Goal: Transaction & Acquisition: Purchase product/service

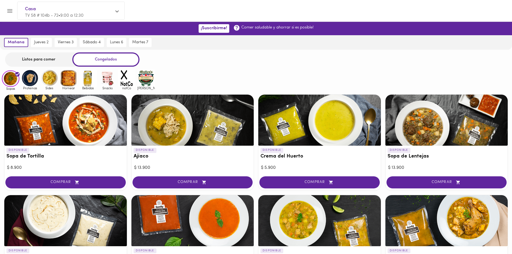
click at [294, 131] on div at bounding box center [319, 120] width 123 height 51
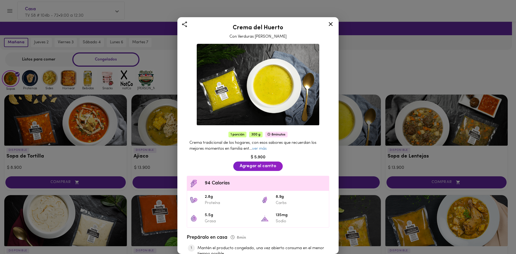
scroll to position [27, 0]
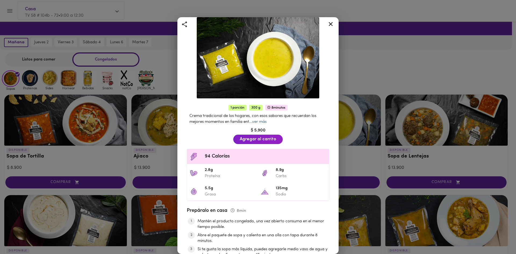
click at [261, 120] on link "ver más" at bounding box center [259, 122] width 15 height 4
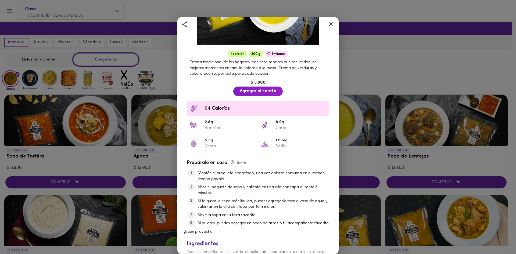
scroll to position [98, 0]
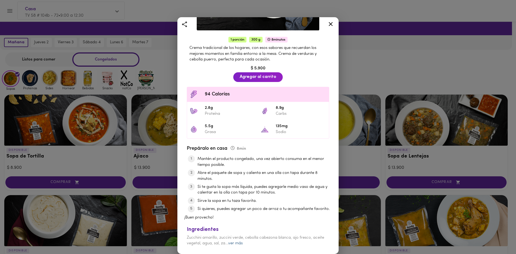
click at [236, 243] on link "ver más" at bounding box center [235, 243] width 15 height 4
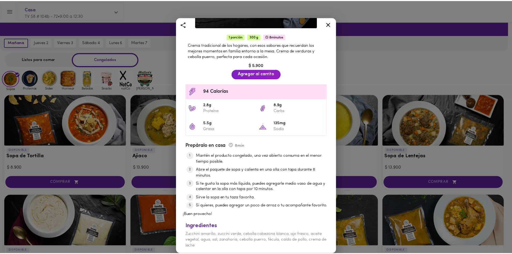
scroll to position [0, 0]
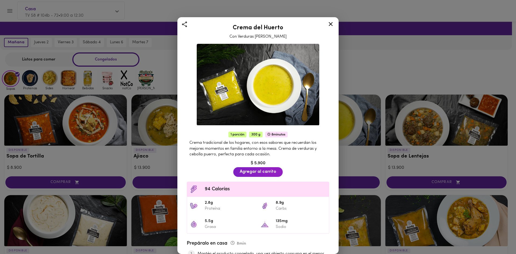
click at [330, 24] on icon at bounding box center [331, 24] width 4 height 4
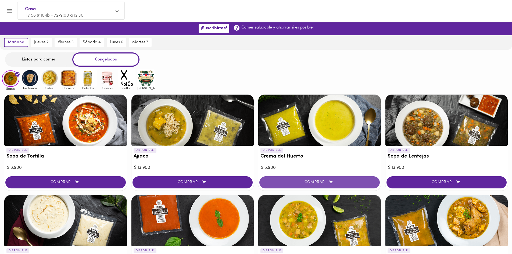
click at [322, 180] on span "COMPRAR" at bounding box center [319, 182] width 107 height 5
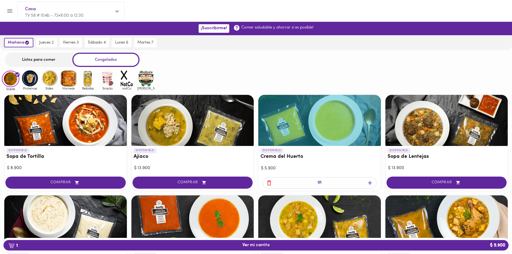
click at [368, 181] on icon "button" at bounding box center [370, 183] width 7 height 7
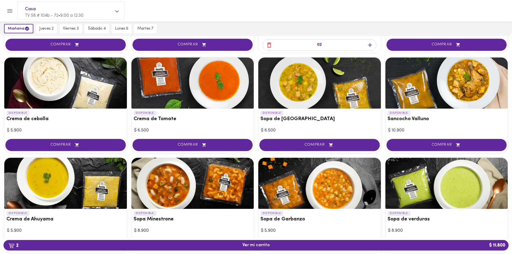
scroll to position [161, 0]
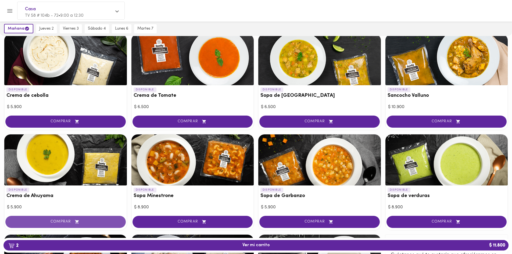
click at [93, 220] on span "COMPRAR" at bounding box center [65, 222] width 107 height 5
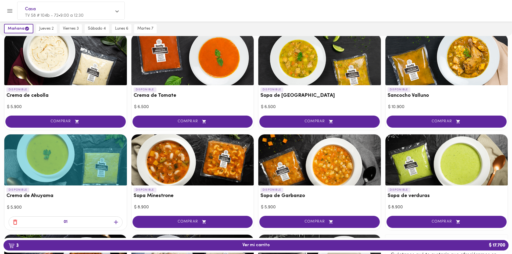
click at [113, 220] on icon "button" at bounding box center [116, 222] width 7 height 7
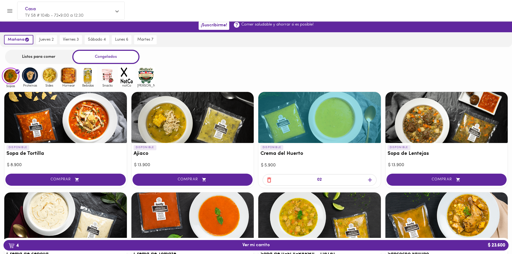
scroll to position [0, 0]
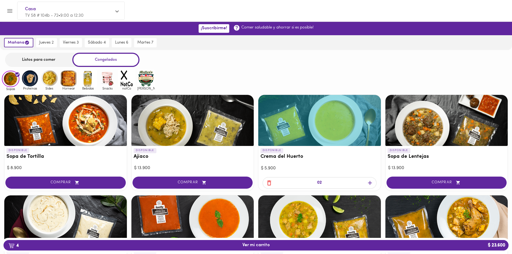
click at [33, 80] on img at bounding box center [29, 78] width 17 height 17
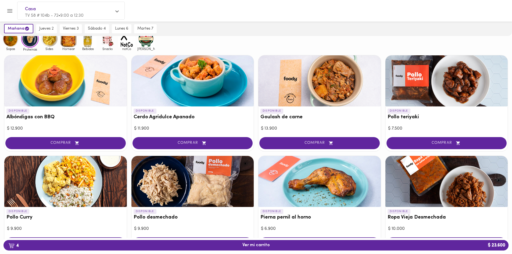
scroll to position [54, 0]
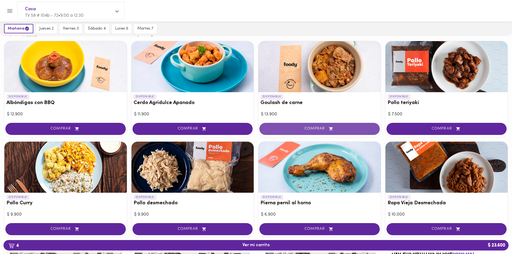
click at [322, 129] on span "COMPRAR" at bounding box center [319, 129] width 107 height 5
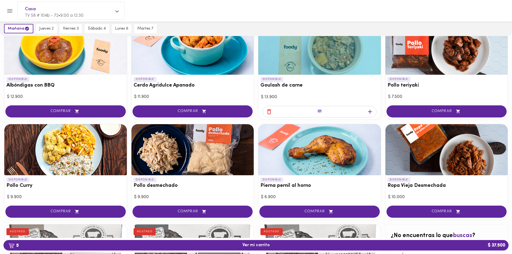
scroll to position [81, 0]
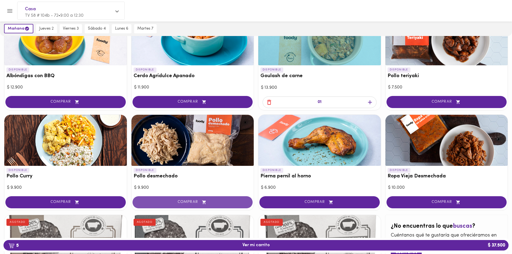
click at [179, 202] on span "COMPRAR" at bounding box center [192, 202] width 107 height 5
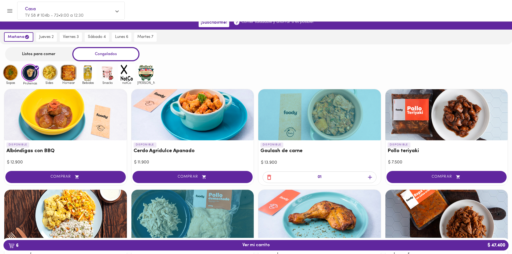
scroll to position [0, 0]
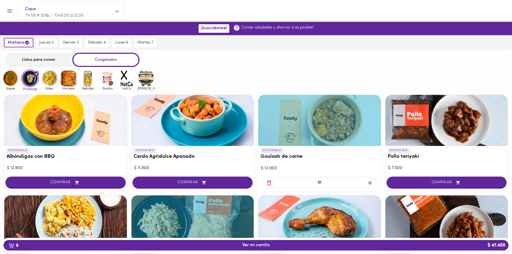
click at [53, 78] on img at bounding box center [49, 78] width 17 height 17
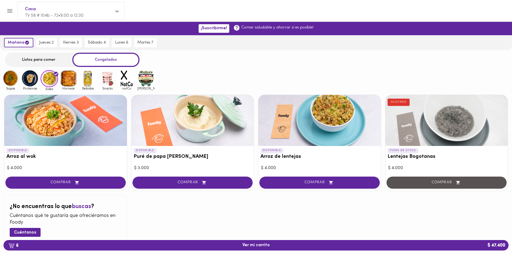
click at [68, 75] on img at bounding box center [68, 78] width 17 height 17
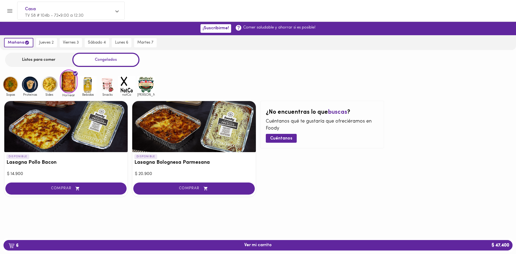
click at [107, 85] on img at bounding box center [107, 84] width 17 height 17
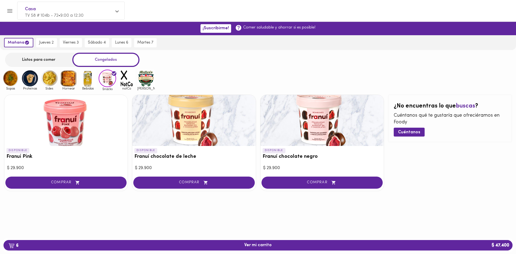
click at [125, 75] on img at bounding box center [126, 78] width 17 height 17
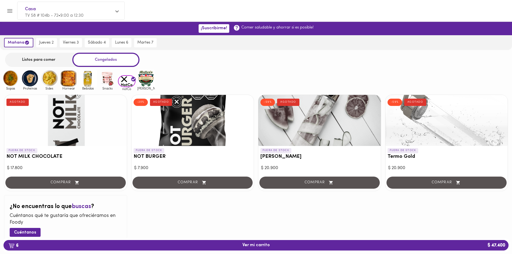
click at [146, 66] on div "Listos para comer Congelados" at bounding box center [256, 60] width 512 height 14
click at [149, 78] on img at bounding box center [145, 78] width 17 height 17
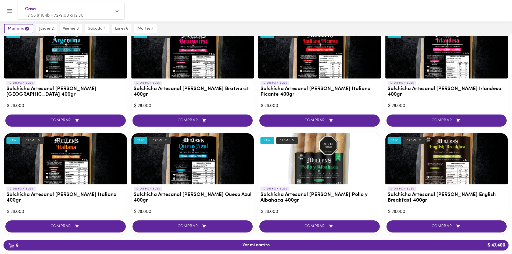
scroll to position [79, 0]
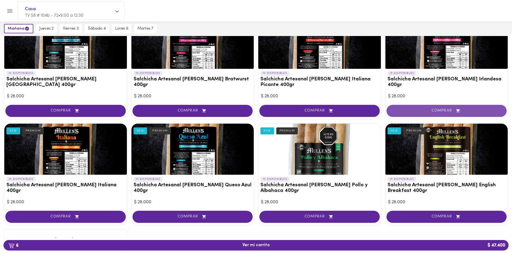
click at [431, 112] on span "COMPRAR" at bounding box center [446, 111] width 107 height 5
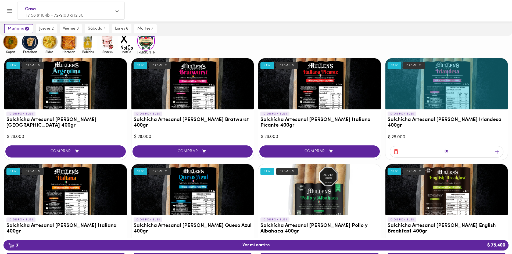
scroll to position [0, 0]
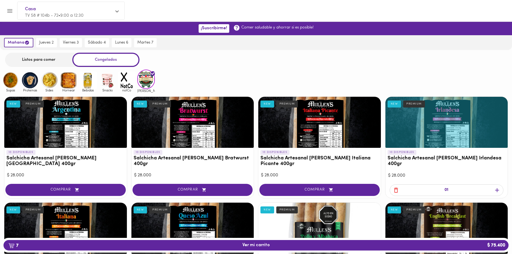
click at [28, 79] on img at bounding box center [29, 79] width 17 height 17
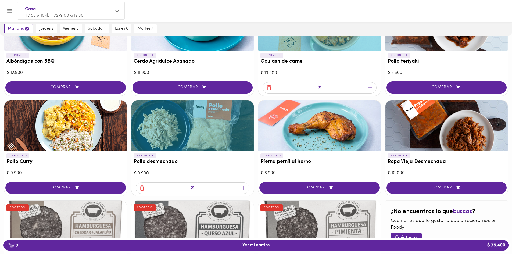
scroll to position [107, 0]
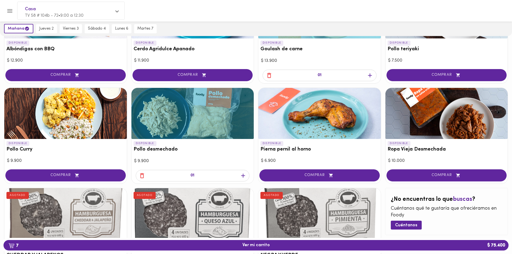
click at [243, 175] on icon "button" at bounding box center [243, 176] width 4 height 4
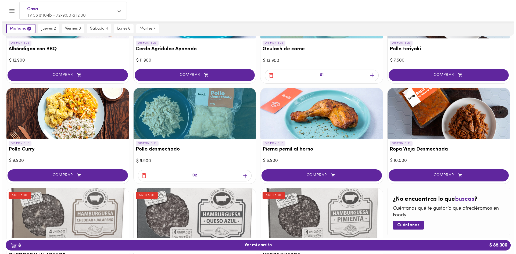
scroll to position [0, 0]
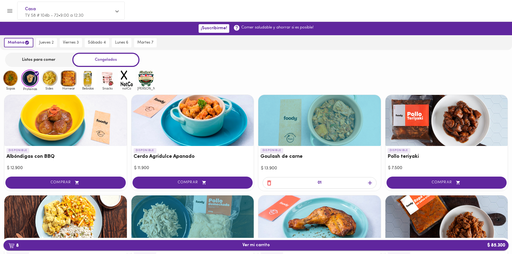
click at [254, 245] on span "8 Ver mi carrito $ 85.300" at bounding box center [255, 245] width 27 height 5
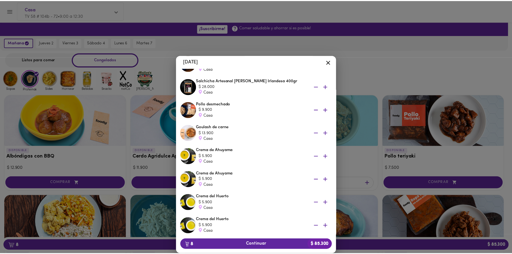
scroll to position [73, 0]
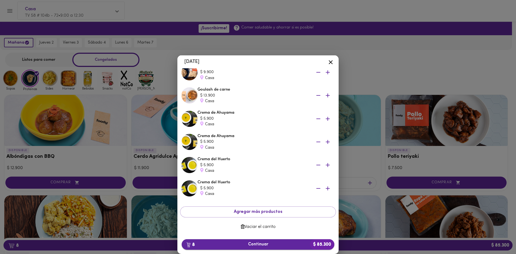
click at [317, 242] on b "$ 85.300" at bounding box center [322, 244] width 24 height 10
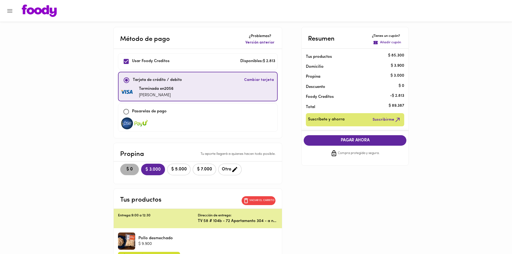
click at [135, 171] on span "$ 0" at bounding box center [130, 169] width 12 height 5
click at [254, 78] on span "Cambiar tarjeta" at bounding box center [259, 79] width 30 height 5
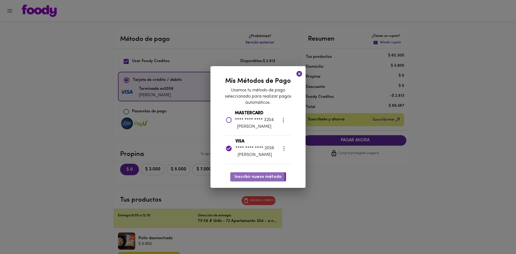
click at [248, 177] on span "Inscribir nuevo método" at bounding box center [258, 176] width 47 height 5
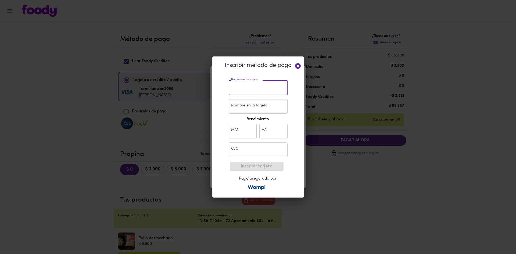
click at [251, 94] on input "text" at bounding box center [258, 87] width 59 height 15
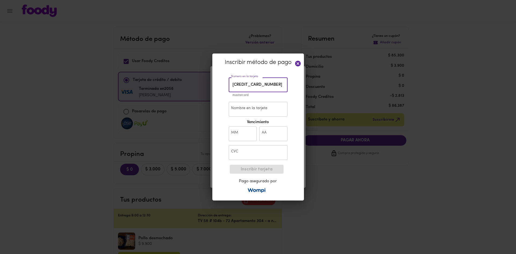
type input "[CREDIT_CARD_NUMBER]"
click at [244, 108] on input "Nombre en la tarjeta" at bounding box center [258, 109] width 59 height 15
type input "[PERSON_NAME]"
type input "10"
type input "28"
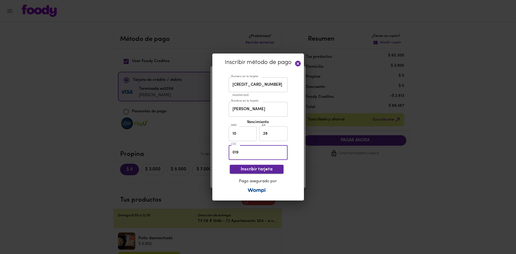
type input "019"
click at [255, 167] on span "Inscribir tarjeta" at bounding box center [256, 169] width 45 height 5
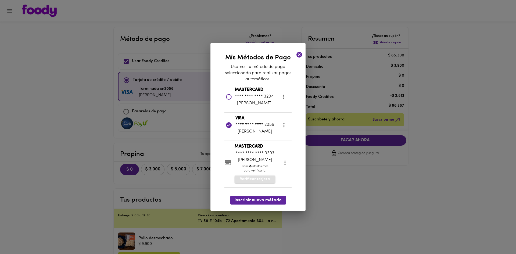
click at [264, 177] on span "Verificar tarjeta" at bounding box center [255, 179] width 30 height 5
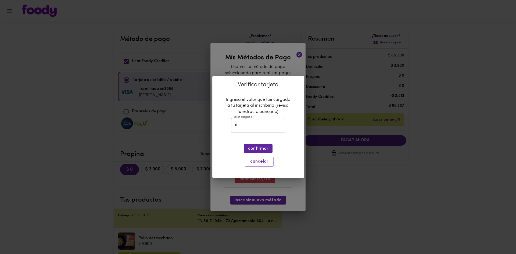
click at [255, 123] on input "0" at bounding box center [258, 125] width 54 height 15
type input "1915"
click at [247, 153] on button "confirmar" at bounding box center [258, 148] width 29 height 9
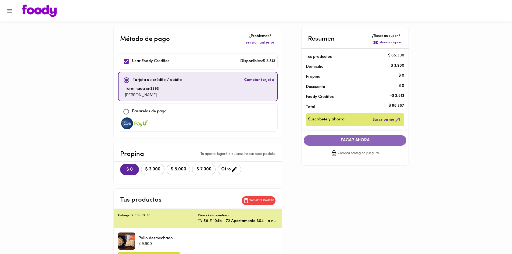
click at [368, 142] on span "PAGAR AHORA" at bounding box center [355, 140] width 92 height 5
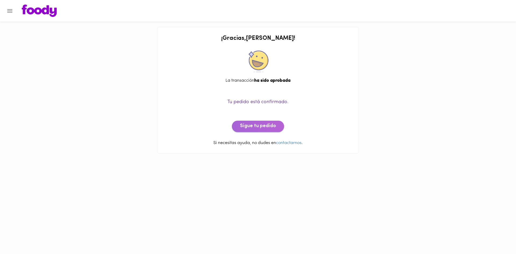
click at [247, 130] on button "Sigue tu pedido" at bounding box center [258, 126] width 52 height 11
